Goal: Task Accomplishment & Management: Manage account settings

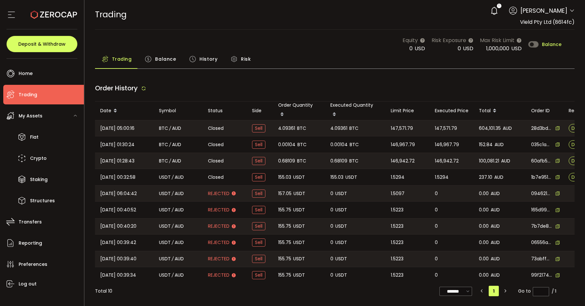
type input "***"
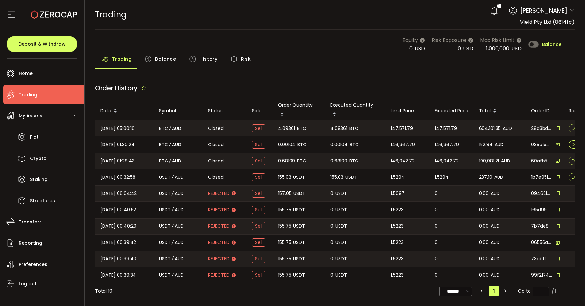
type input "***"
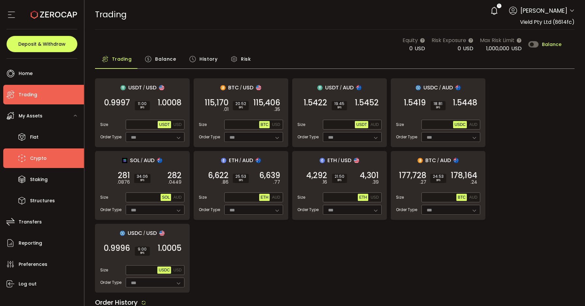
click at [48, 160] on li "Crypto" at bounding box center [43, 159] width 81 height 20
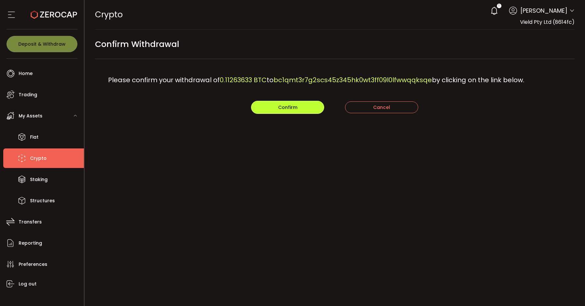
click at [285, 105] on span "Confirm" at bounding box center [287, 107] width 19 height 7
